Goal: Transaction & Acquisition: Subscribe to service/newsletter

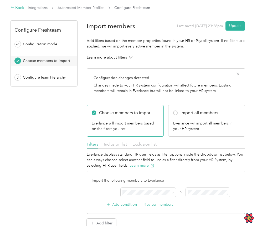
click at [22, 8] on div "Back" at bounding box center [18, 8] width 14 height 6
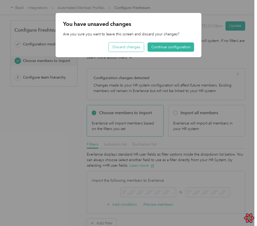
click at [140, 45] on button "Discard changes" at bounding box center [126, 46] width 35 height 9
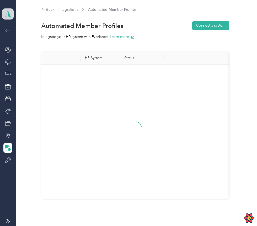
click at [7, 13] on icon at bounding box center [8, 13] width 8 height 7
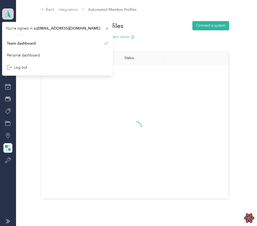
click at [7, 13] on icon at bounding box center [8, 13] width 8 height 7
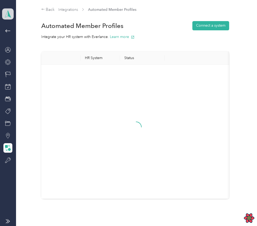
click at [10, 12] on icon at bounding box center [8, 13] width 8 height 7
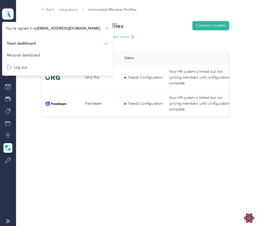
click at [10, 7] on div "ACME Team dashboard" at bounding box center [8, 14] width 12 height 18
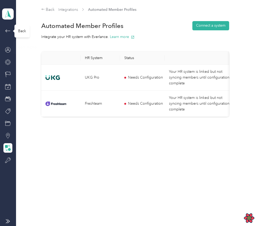
click at [5, 32] on icon at bounding box center [8, 31] width 6 height 6
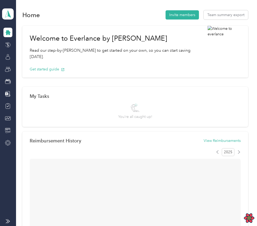
click at [9, 126] on div at bounding box center [7, 130] width 9 height 9
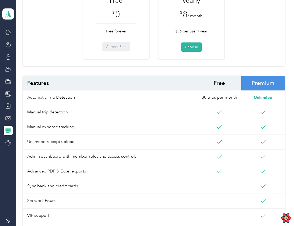
scroll to position [94, 0]
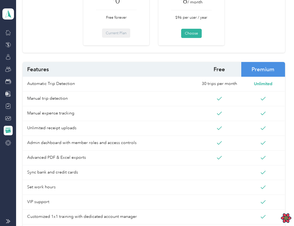
click at [155, 78] on span "Automatic Trip Detection" at bounding box center [110, 84] width 175 height 15
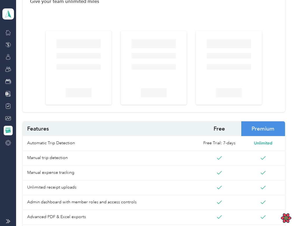
scroll to position [38, 0]
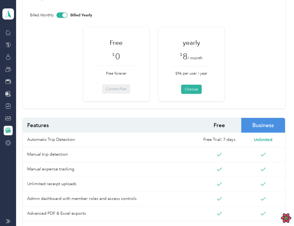
click at [177, 111] on div "Give your team unlimited miles Billed Monthly Billed Yearly Free $ 0 Free forev…" at bounding box center [154, 217] width 262 height 464
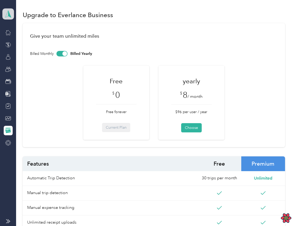
click at [13, 14] on span at bounding box center [8, 13] width 12 height 11
click at [145, 11] on div "Upgrade to Everlance Business" at bounding box center [154, 14] width 262 height 11
click at [7, 17] on icon at bounding box center [8, 13] width 8 height 7
click at [26, 65] on div "Log out" at bounding box center [17, 67] width 20 height 6
